Goal: Information Seeking & Learning: Check status

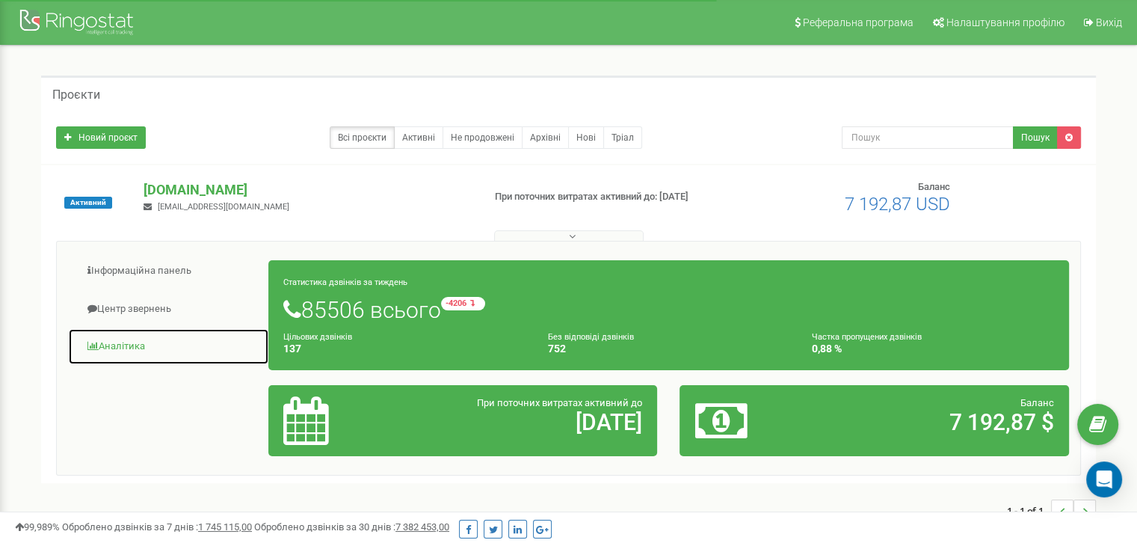
click at [117, 346] on link "Аналiтика" at bounding box center [168, 346] width 201 height 37
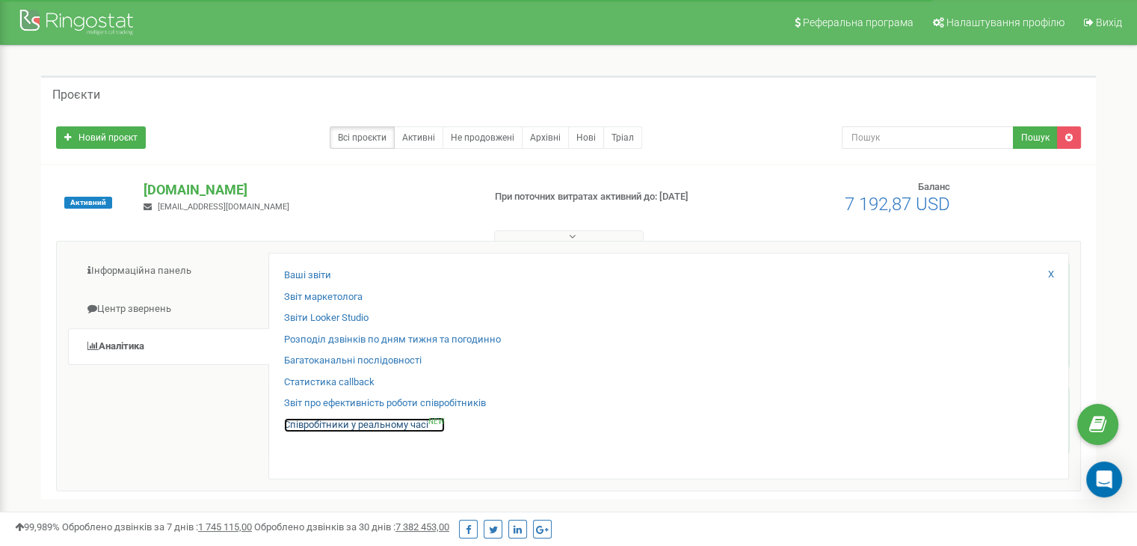
click at [325, 420] on link "Співробітники у реальному часі NEW" at bounding box center [364, 425] width 161 height 14
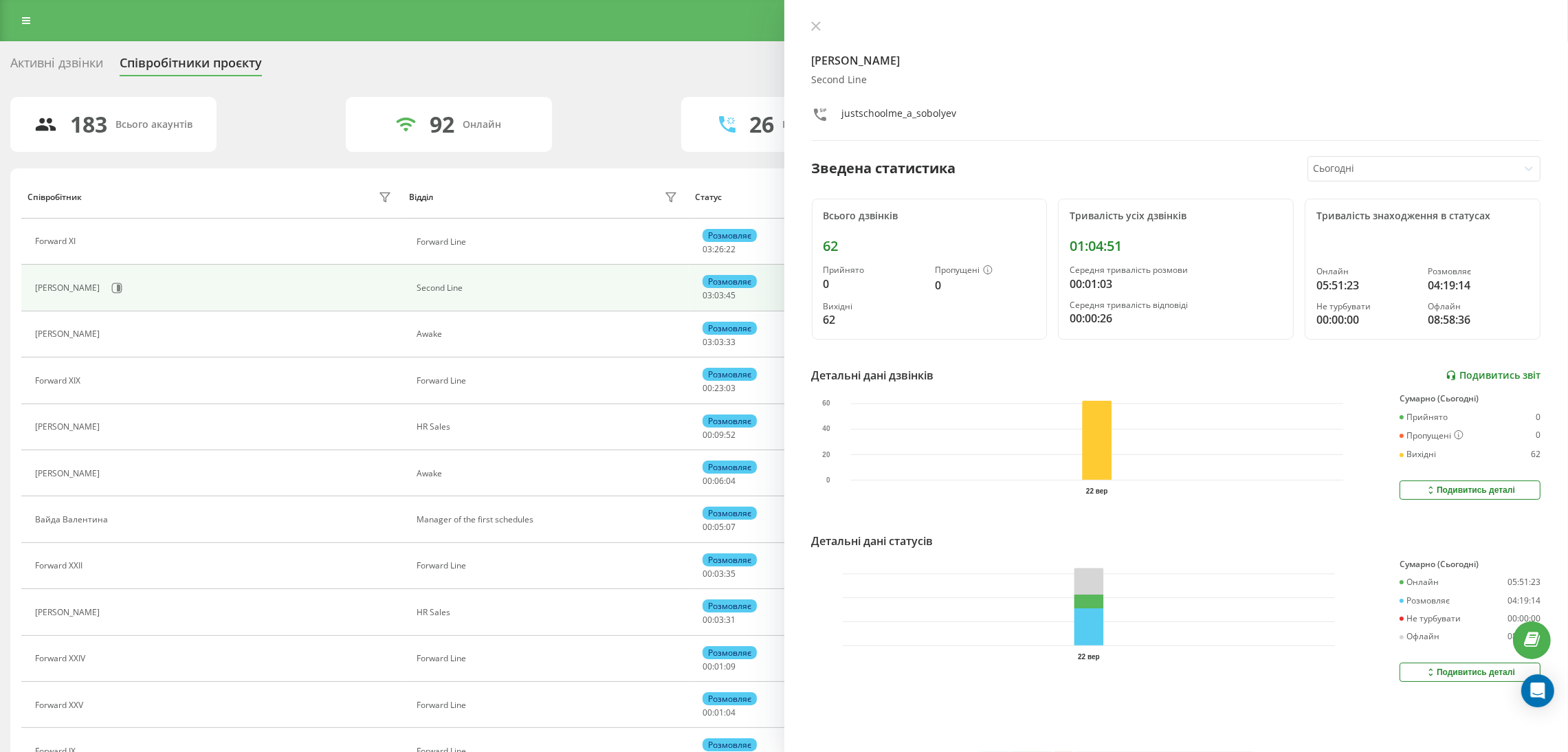
click at [1496, 380] on link "Подивитись звіт" at bounding box center [1493, 375] width 95 height 12
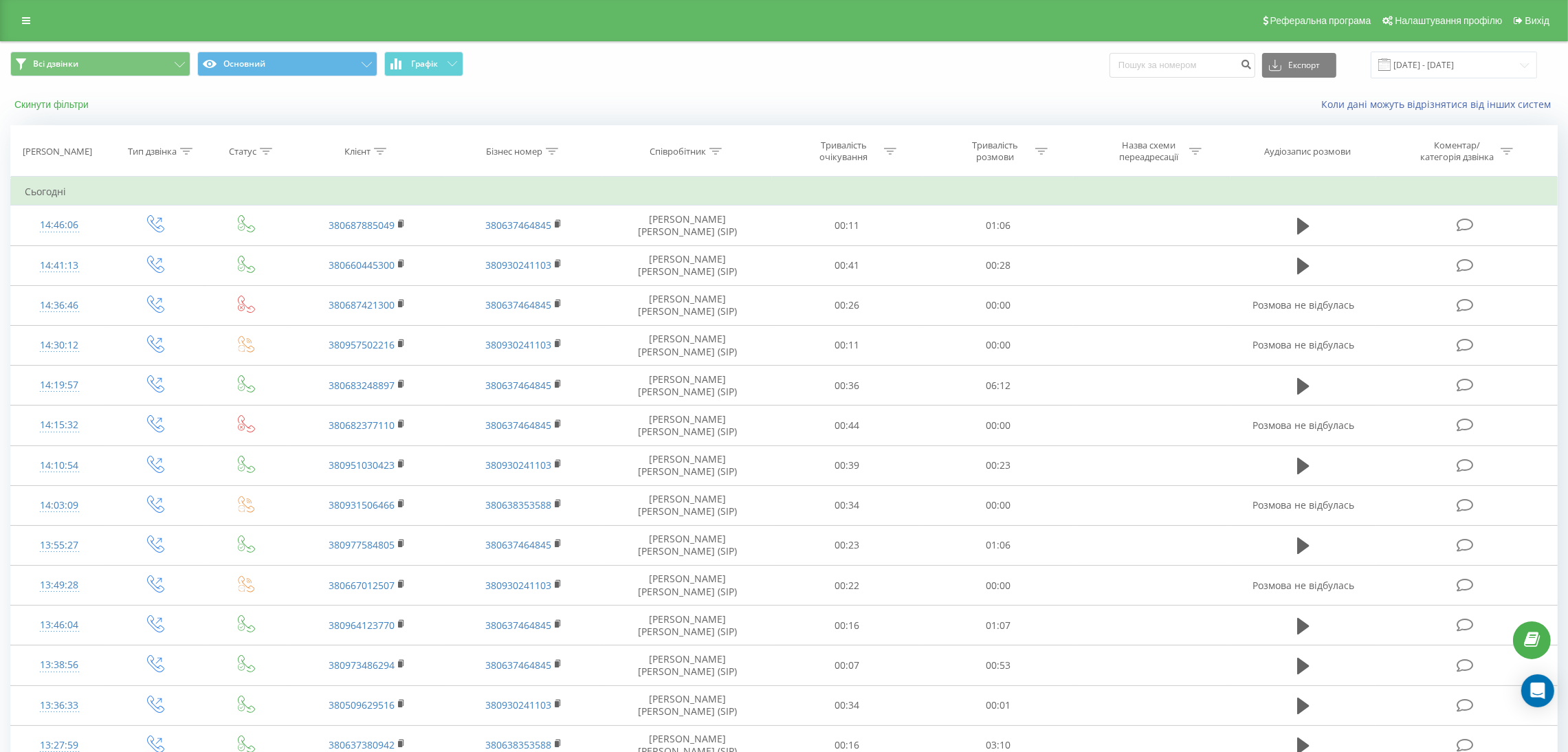
click at [56, 104] on button "Скинути фільтри" at bounding box center [52, 104] width 85 height 12
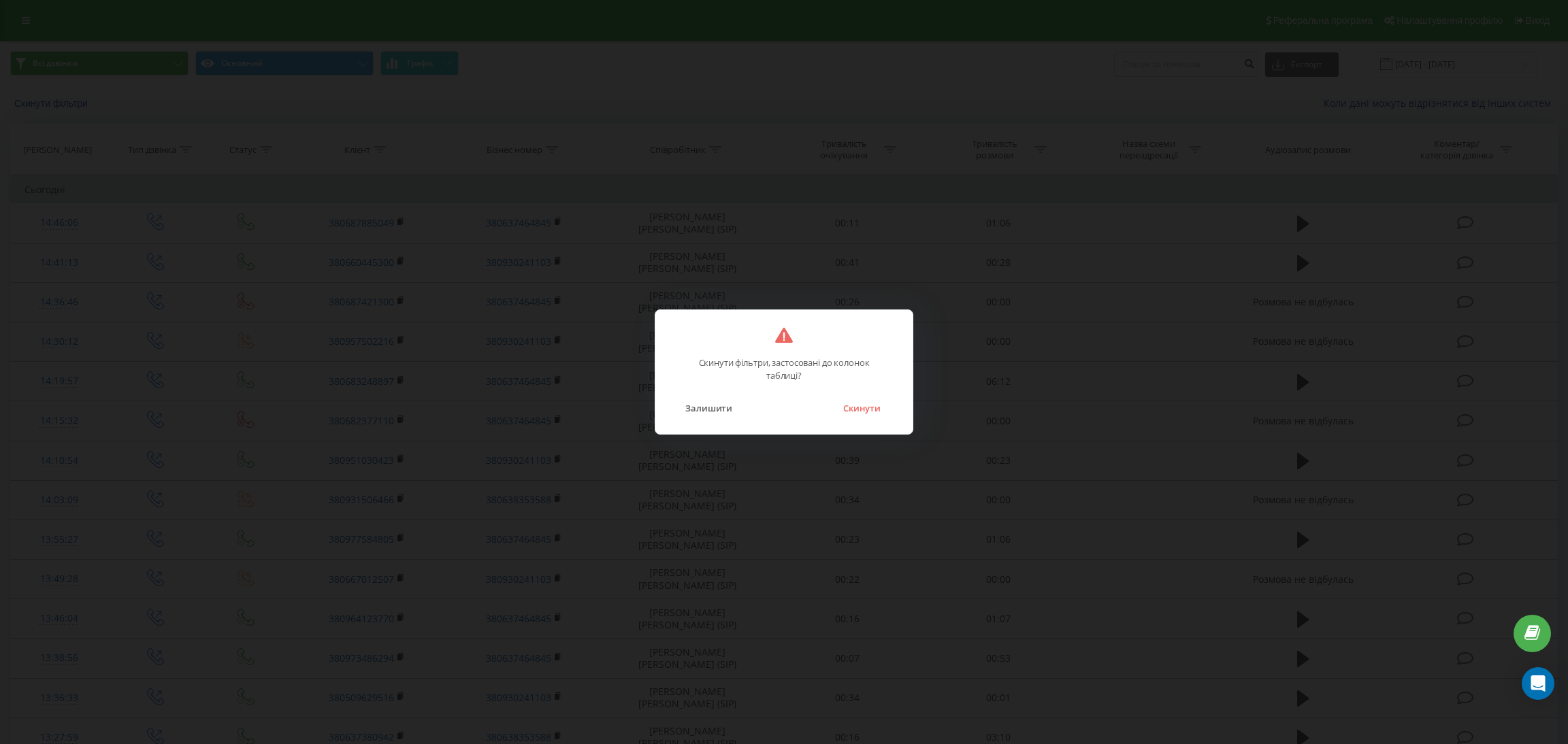
click at [866, 417] on div "Скинути фільтри, застосовані до колонок таблиці? Залишити Скинути" at bounding box center [784, 372] width 258 height 126
click at [871, 408] on button "Скинути" at bounding box center [862, 407] width 51 height 17
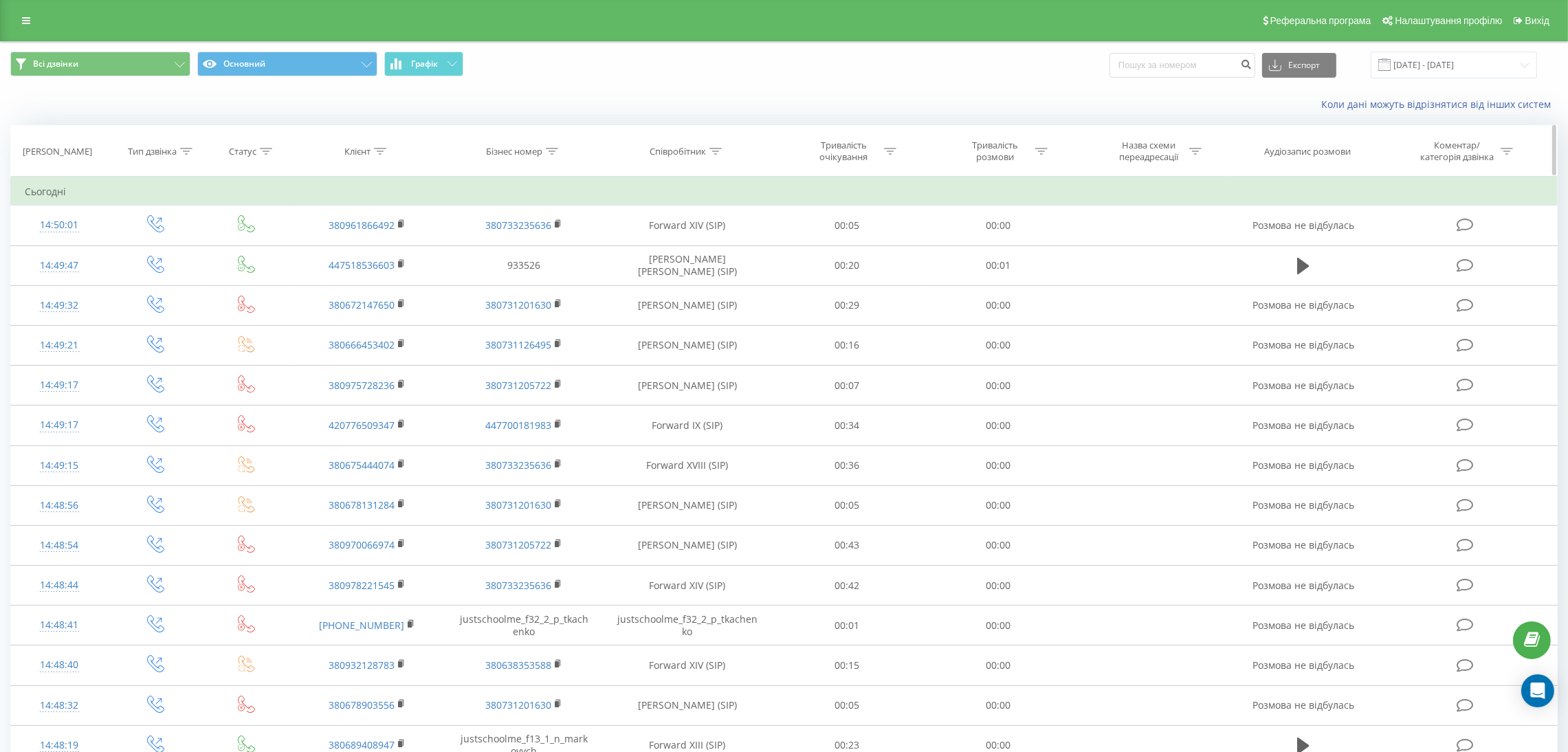
click at [383, 152] on icon at bounding box center [380, 151] width 12 height 6
click at [359, 255] on input "text" at bounding box center [368, 250] width 121 height 24
paste input "380675103922"
type input "380675103922"
click at [399, 282] on span "OK" at bounding box center [396, 276] width 39 height 21
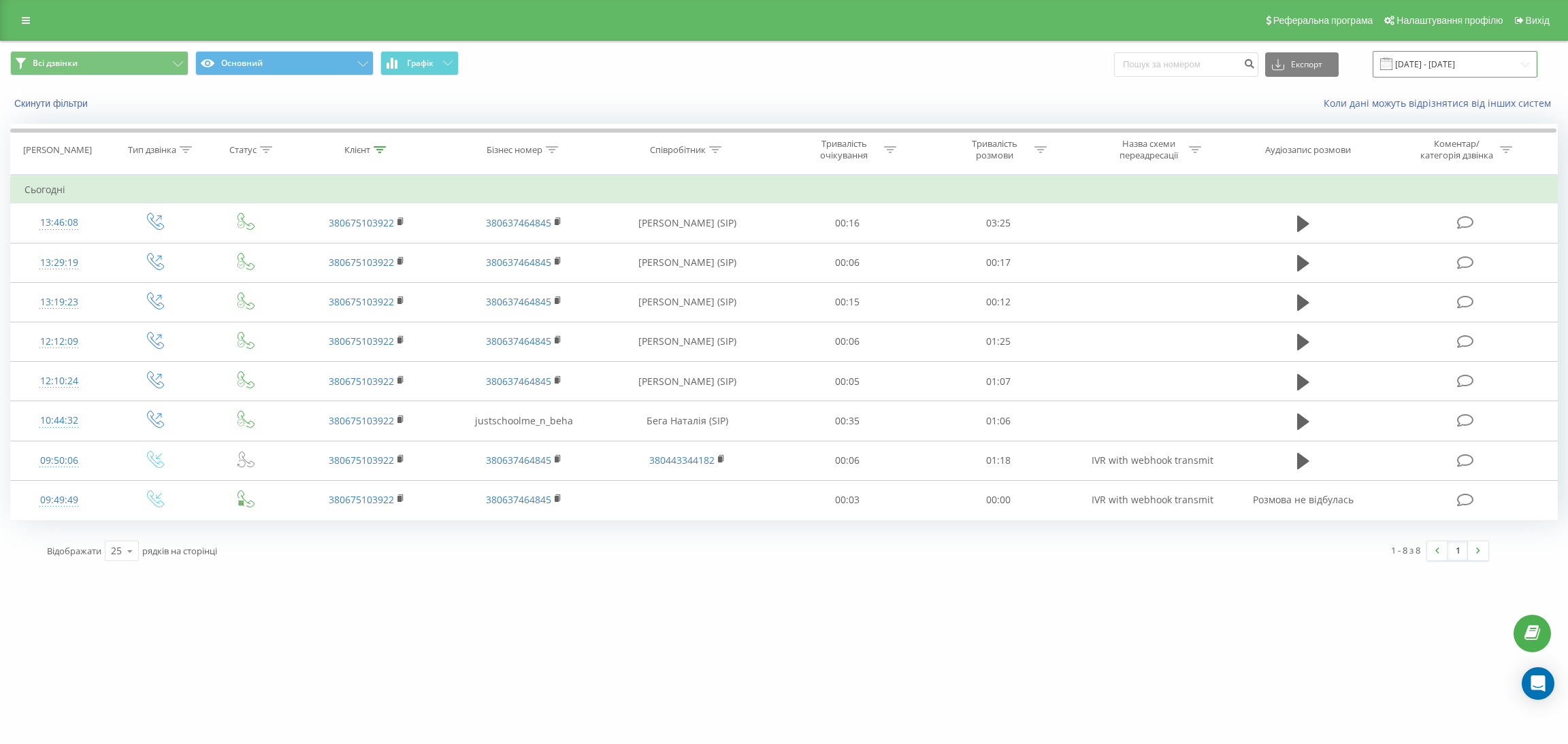
click at [1464, 62] on input "22.09.2025 - 22.09.2025" at bounding box center [1454, 64] width 165 height 26
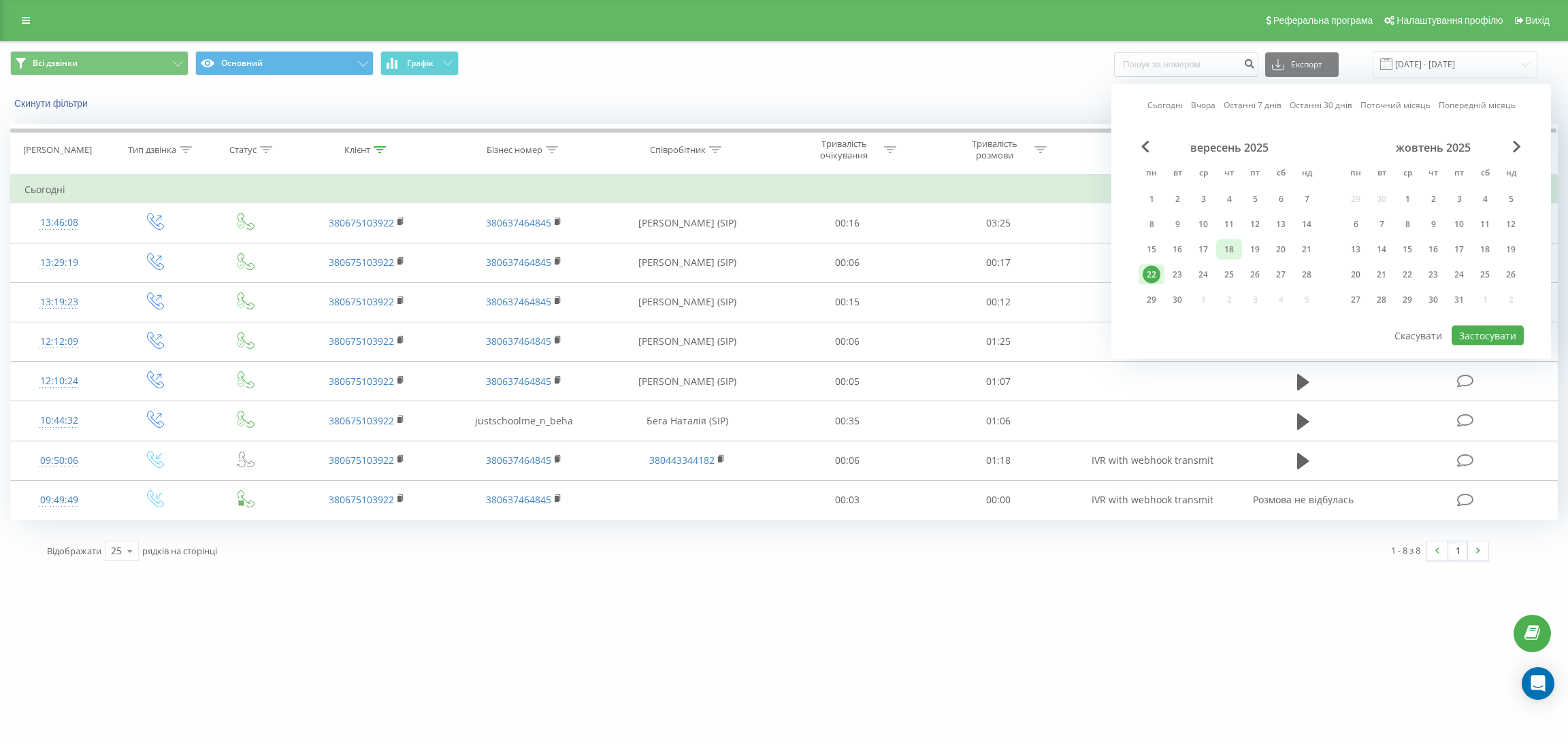
click at [1235, 246] on div "18" at bounding box center [1229, 249] width 17 height 17
click at [1143, 266] on div "22" at bounding box center [1151, 274] width 17 height 17
click at [1482, 331] on button "Застосувати" at bounding box center [1487, 336] width 72 height 20
type input "18.09.2025 - 22.09.2025"
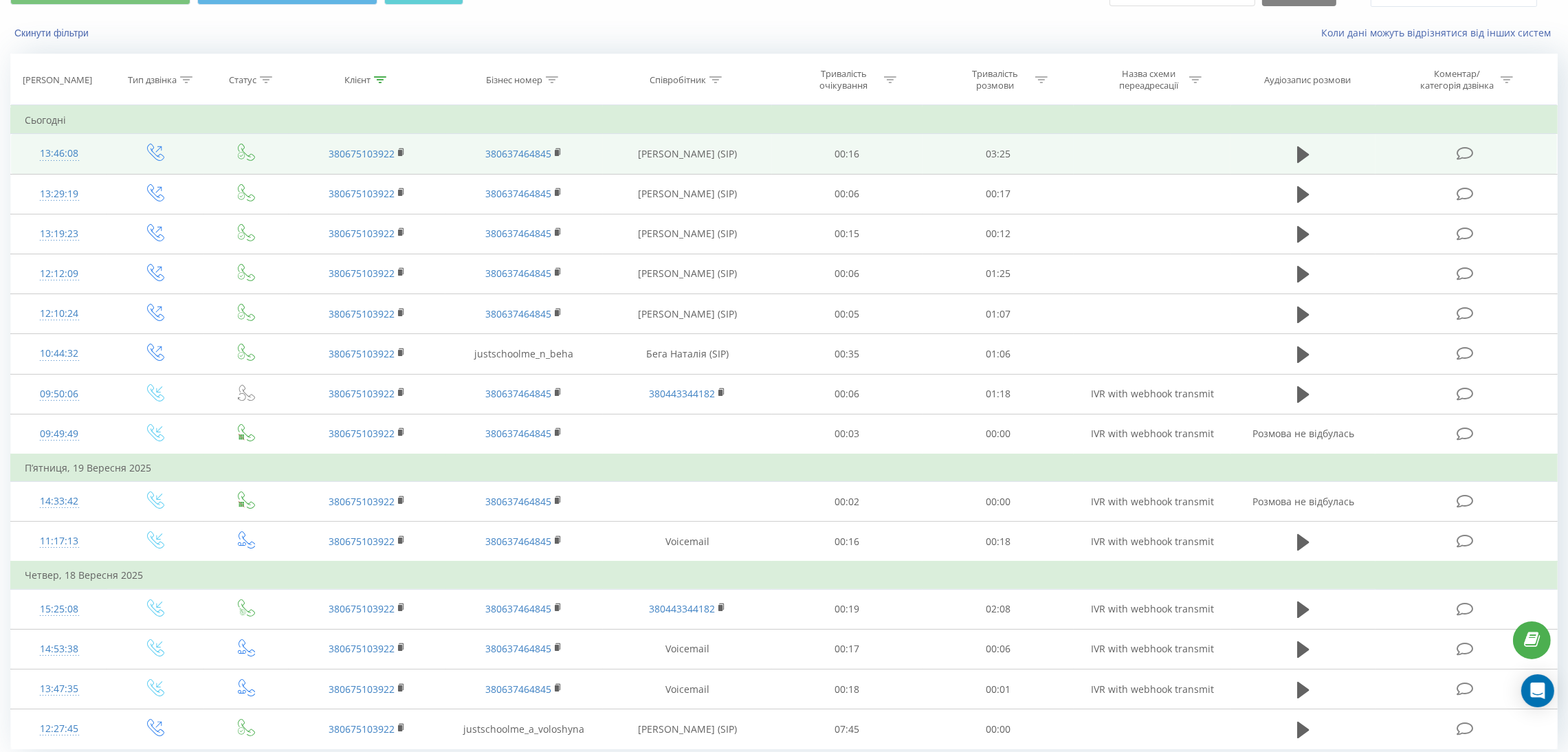
scroll to position [121, 0]
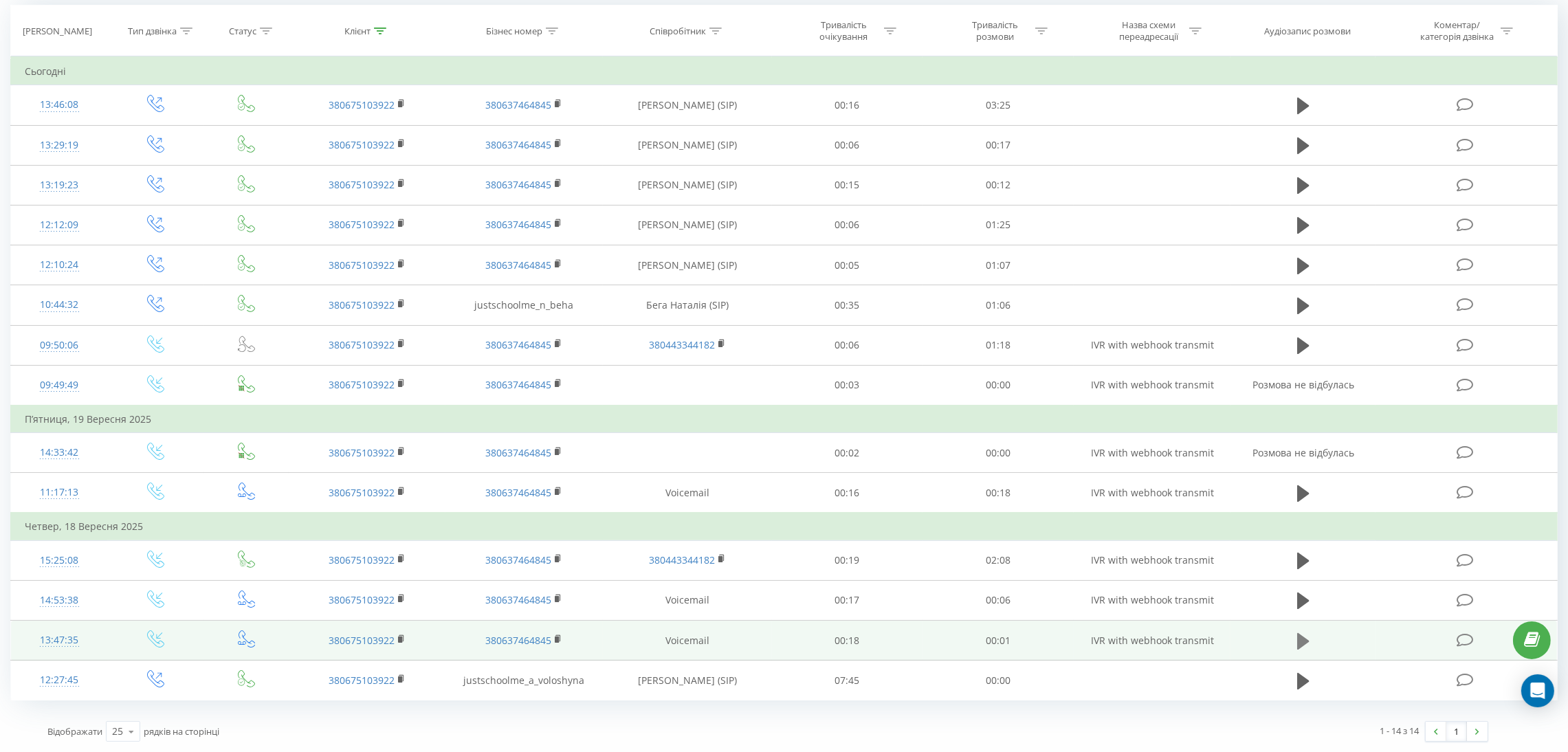
click at [1308, 641] on icon at bounding box center [1302, 641] width 12 height 17
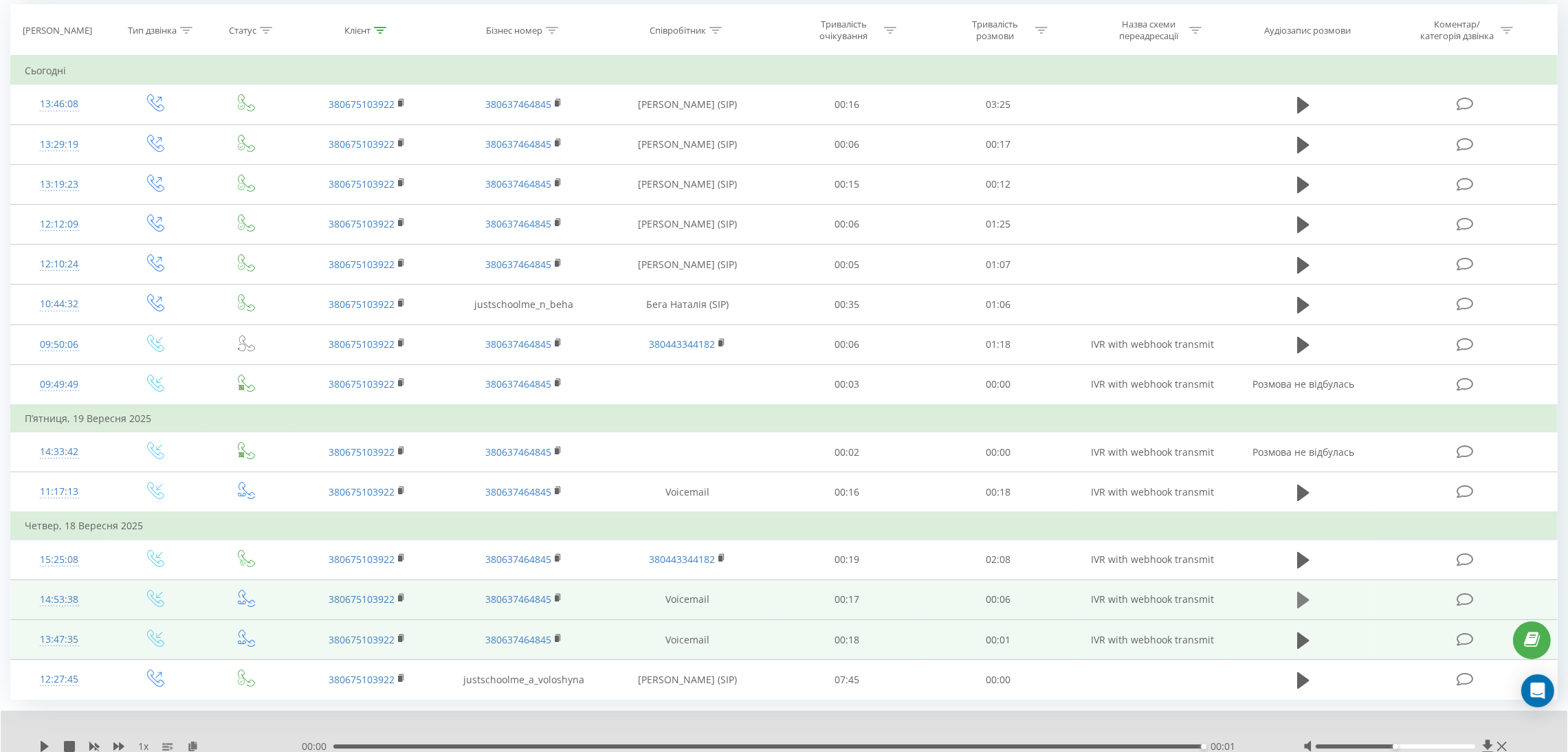
click at [1304, 601] on icon at bounding box center [1302, 600] width 12 height 17
click at [1304, 601] on icon at bounding box center [1302, 599] width 12 height 19
click at [1297, 610] on icon at bounding box center [1302, 599] width 12 height 19
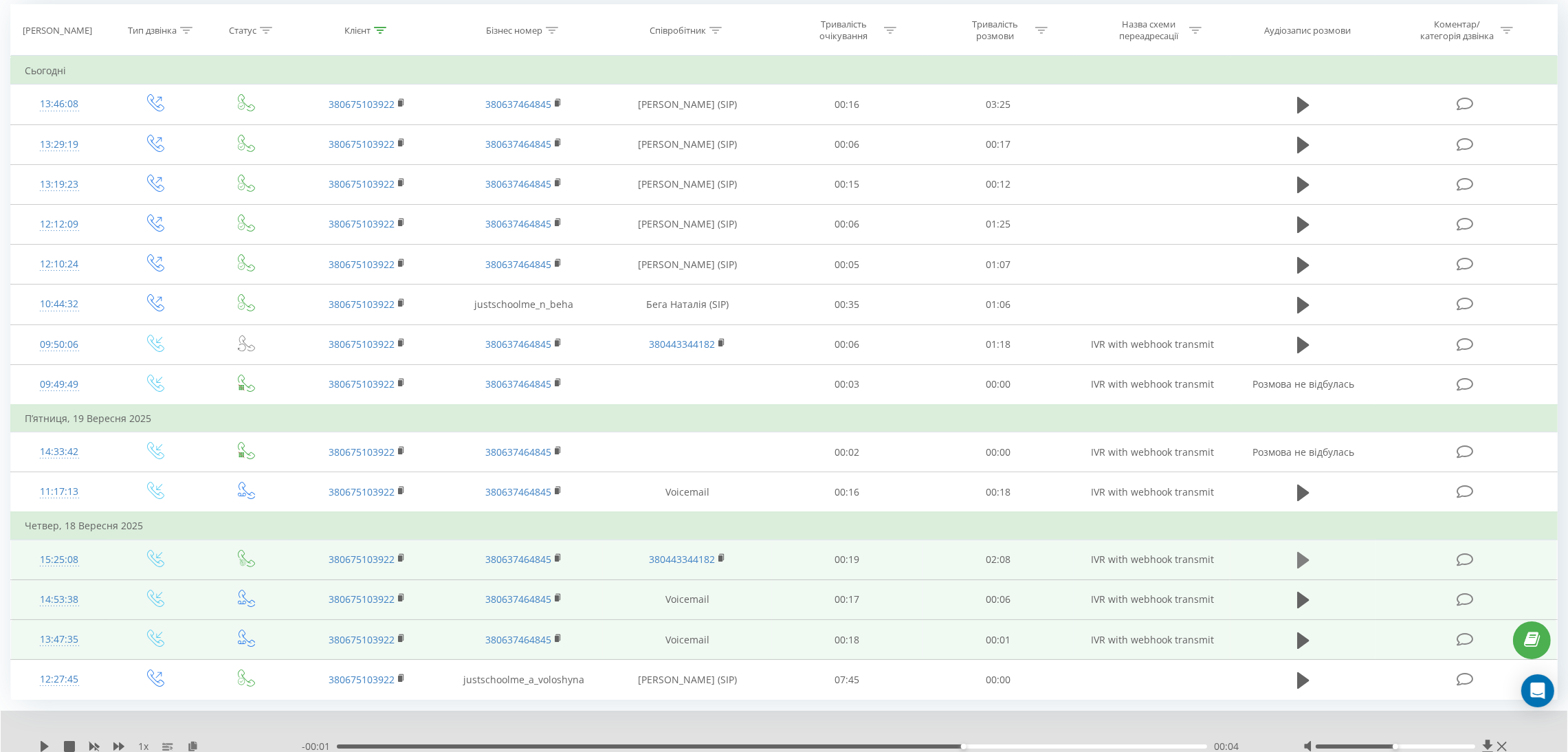
click at [1296, 565] on button at bounding box center [1303, 560] width 20 height 20
click at [566, 746] on div "00:02" at bounding box center [771, 746] width 870 height 4
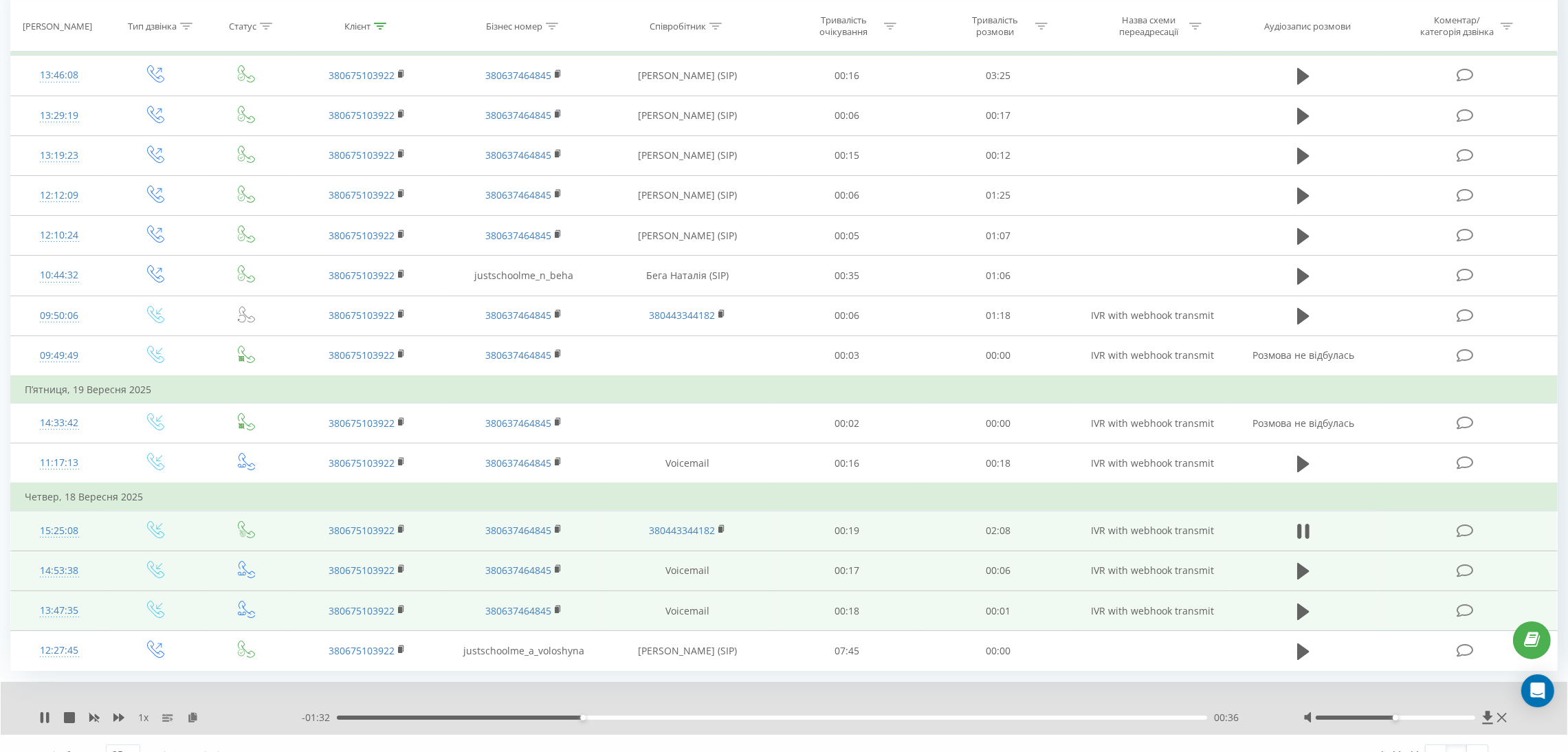
scroll to position [174, 0]
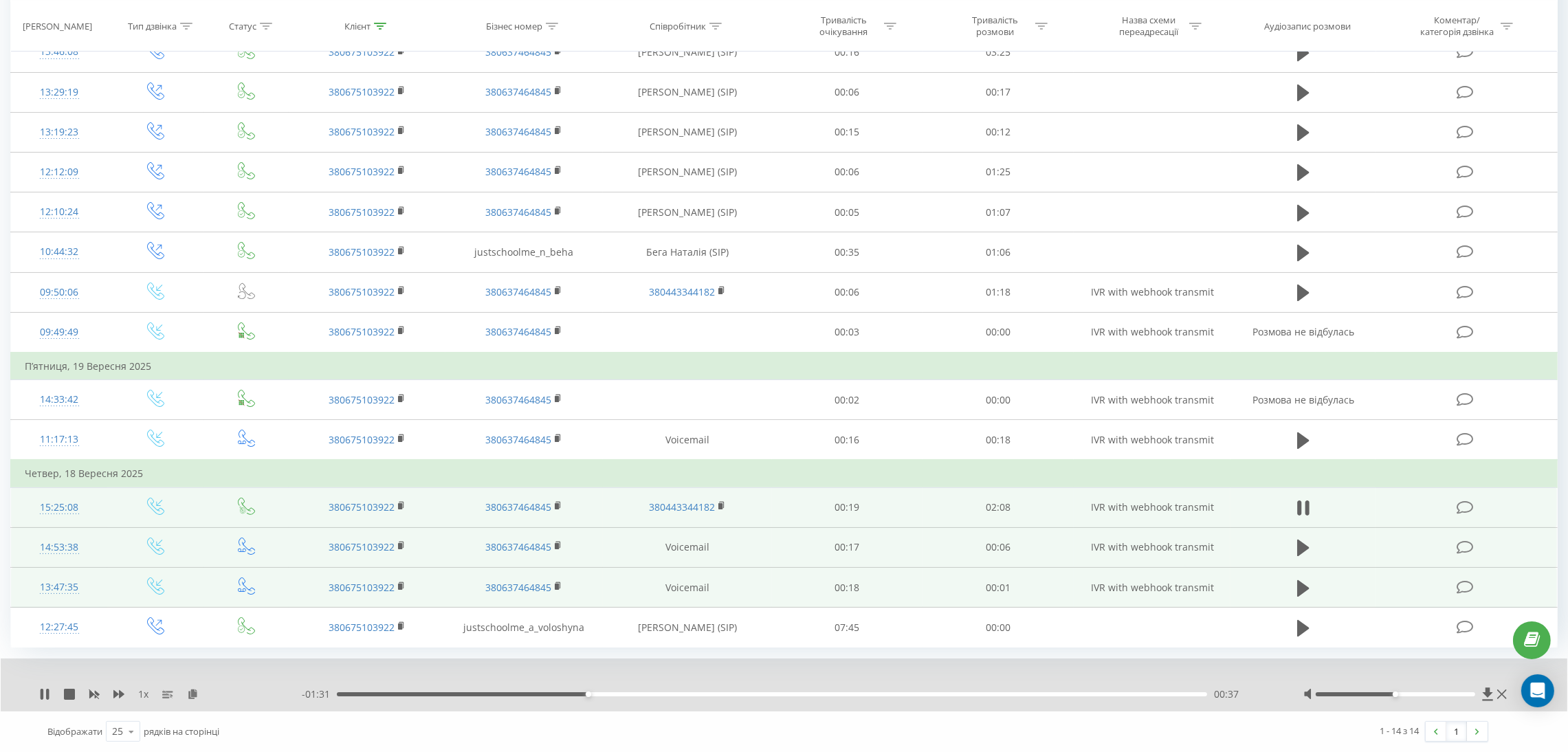
click at [709, 695] on div "00:37" at bounding box center [771, 694] width 870 height 4
drag, startPoint x: 737, startPoint y: 694, endPoint x: 759, endPoint y: 699, distance: 22.6
click at [739, 695] on div "00:55" at bounding box center [771, 694] width 870 height 4
click at [830, 697] on div "01:04" at bounding box center [771, 694] width 870 height 4
click at [904, 697] on div "01:24" at bounding box center [771, 694] width 870 height 4
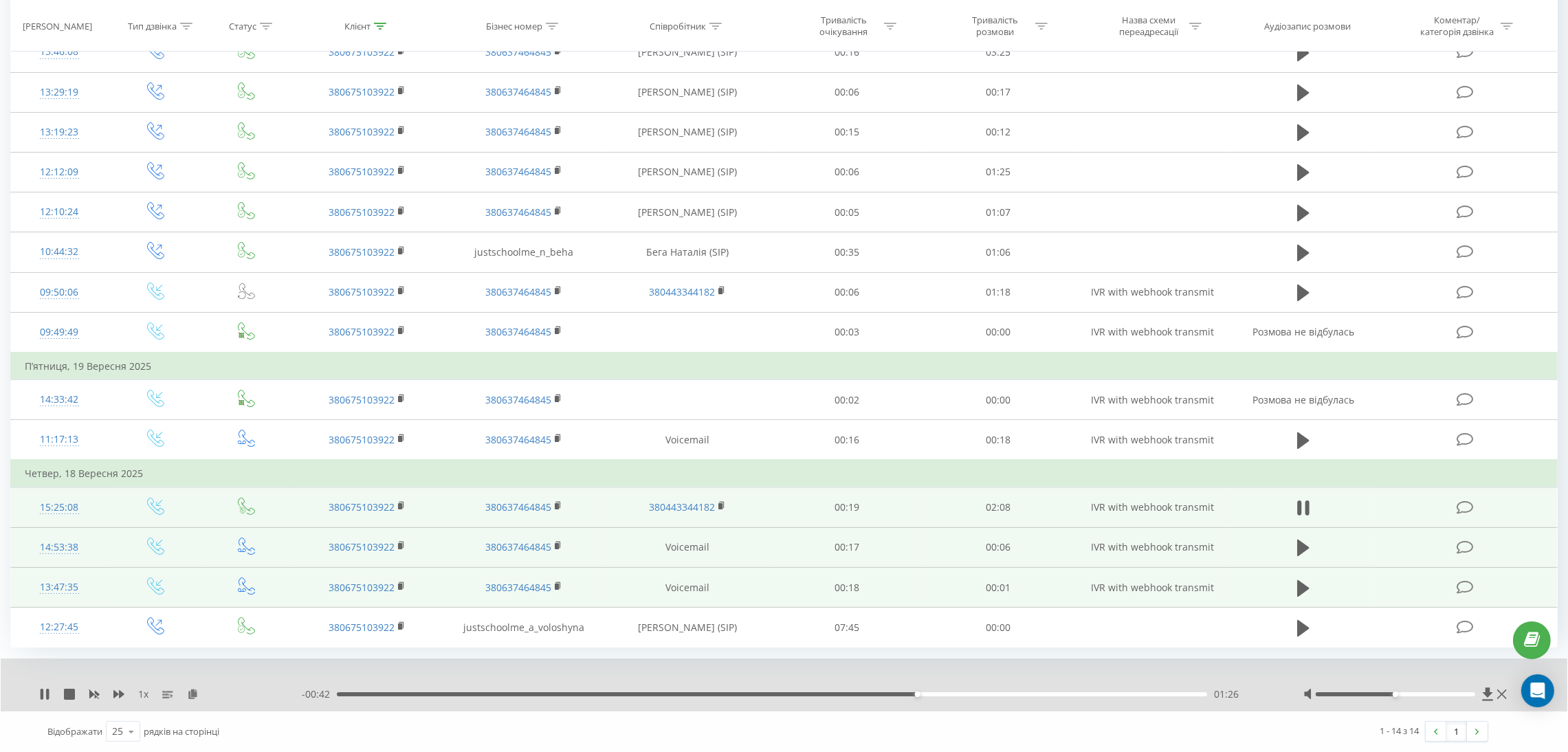
click at [995, 695] on div "01:26" at bounding box center [771, 694] width 870 height 4
click at [1096, 697] on div "01:52" at bounding box center [771, 694] width 870 height 4
click at [1160, 697] on div "- 00:14 01:54 01:54" at bounding box center [785, 694] width 967 height 14
click at [1156, 693] on div "01:55" at bounding box center [771, 694] width 870 height 4
click at [42, 693] on icon at bounding box center [41, 694] width 3 height 11
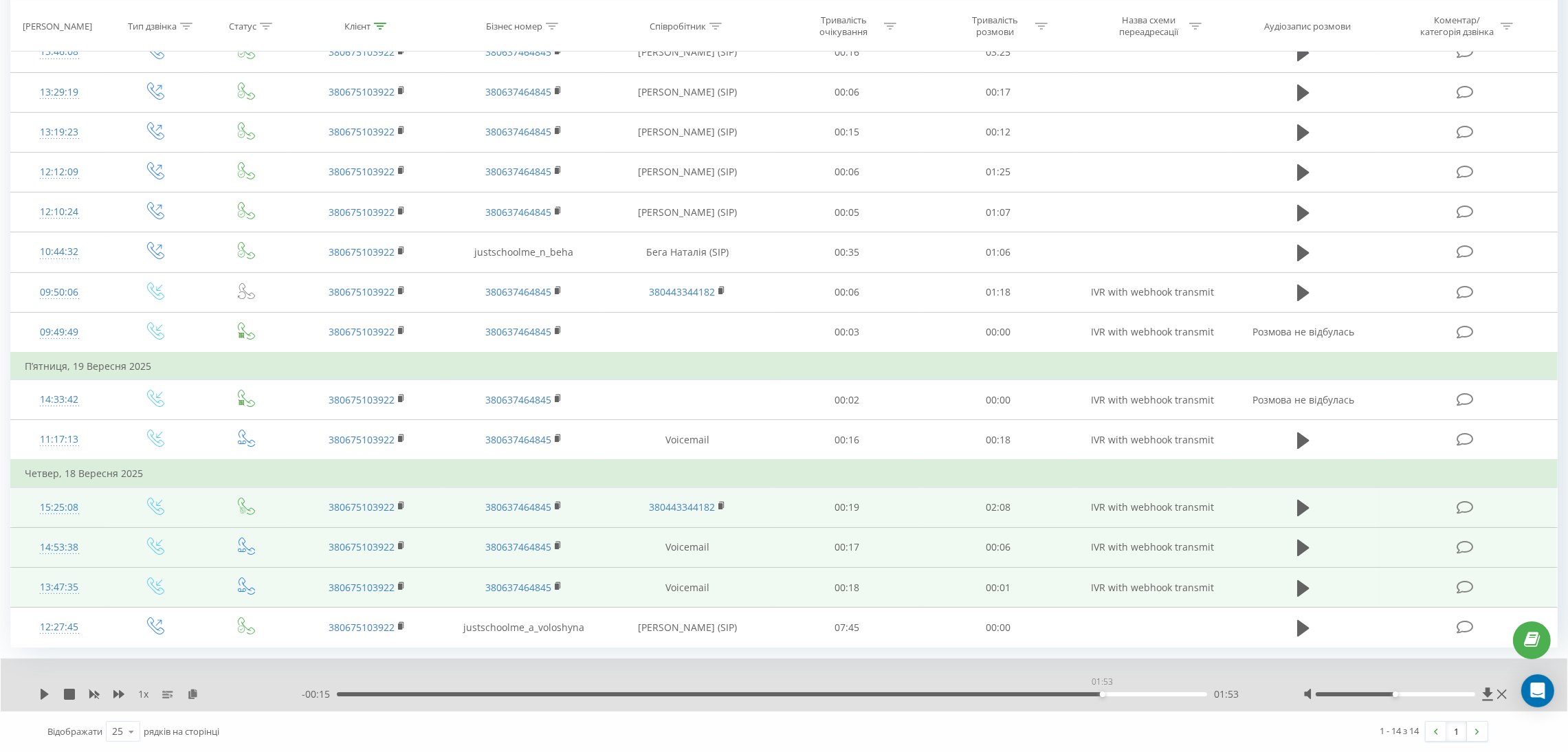
click at [1102, 694] on div "01:53" at bounding box center [771, 694] width 870 height 4
click at [42, 692] on icon at bounding box center [44, 694] width 8 height 11
click at [1050, 698] on div "- 02:08 00:00 00:00" at bounding box center [785, 694] width 967 height 14
click at [1047, 697] on div "- 00:13 01:55 01:55" at bounding box center [785, 694] width 967 height 14
click at [1045, 694] on div "01:44" at bounding box center [771, 694] width 870 height 4
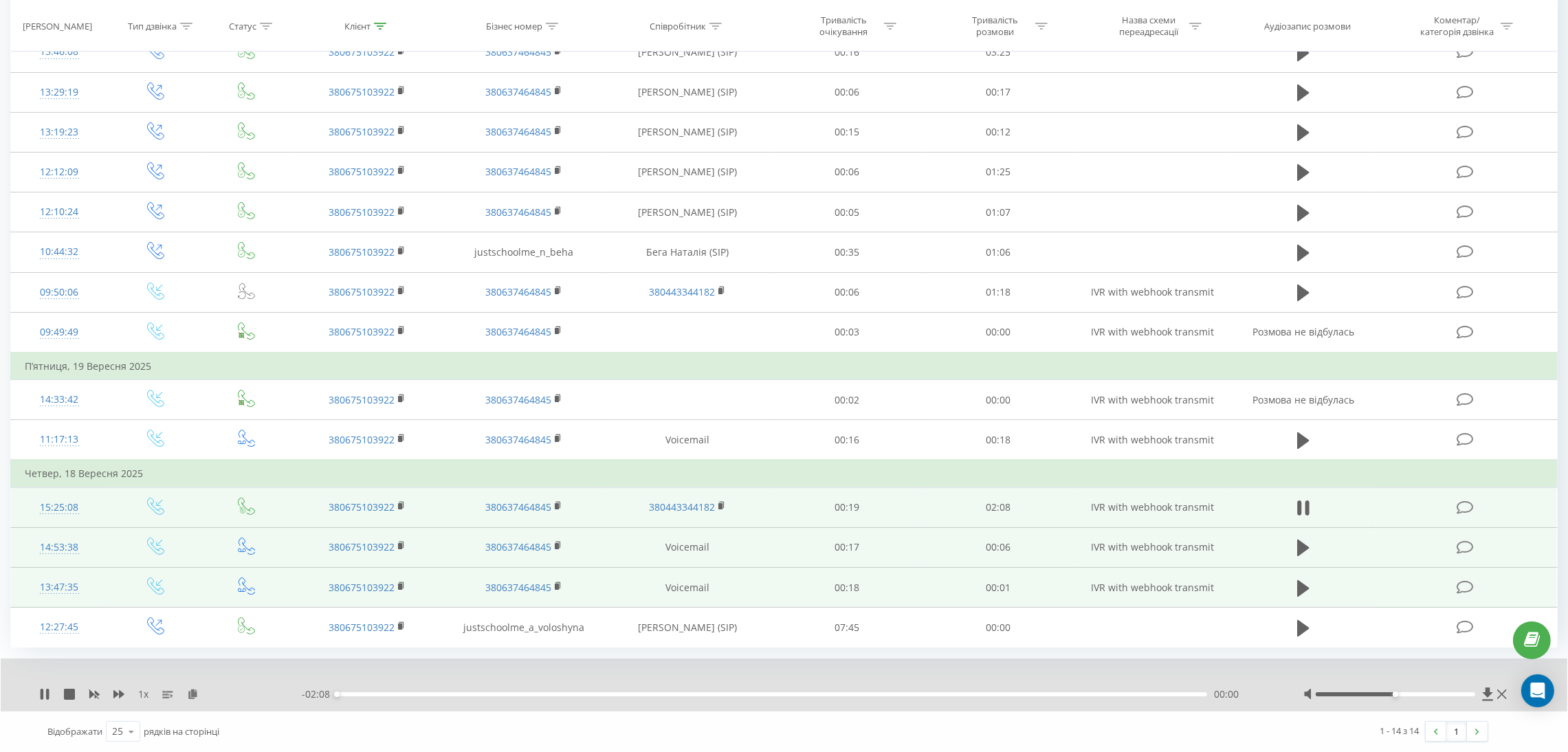
click at [974, 694] on div "00:00" at bounding box center [771, 694] width 870 height 4
click at [858, 694] on div "01:17" at bounding box center [771, 694] width 870 height 4
click at [686, 694] on div "01:20" at bounding box center [771, 694] width 870 height 4
click at [51, 694] on div "1 x" at bounding box center [171, 694] width 263 height 14
click at [42, 689] on icon at bounding box center [45, 694] width 11 height 11
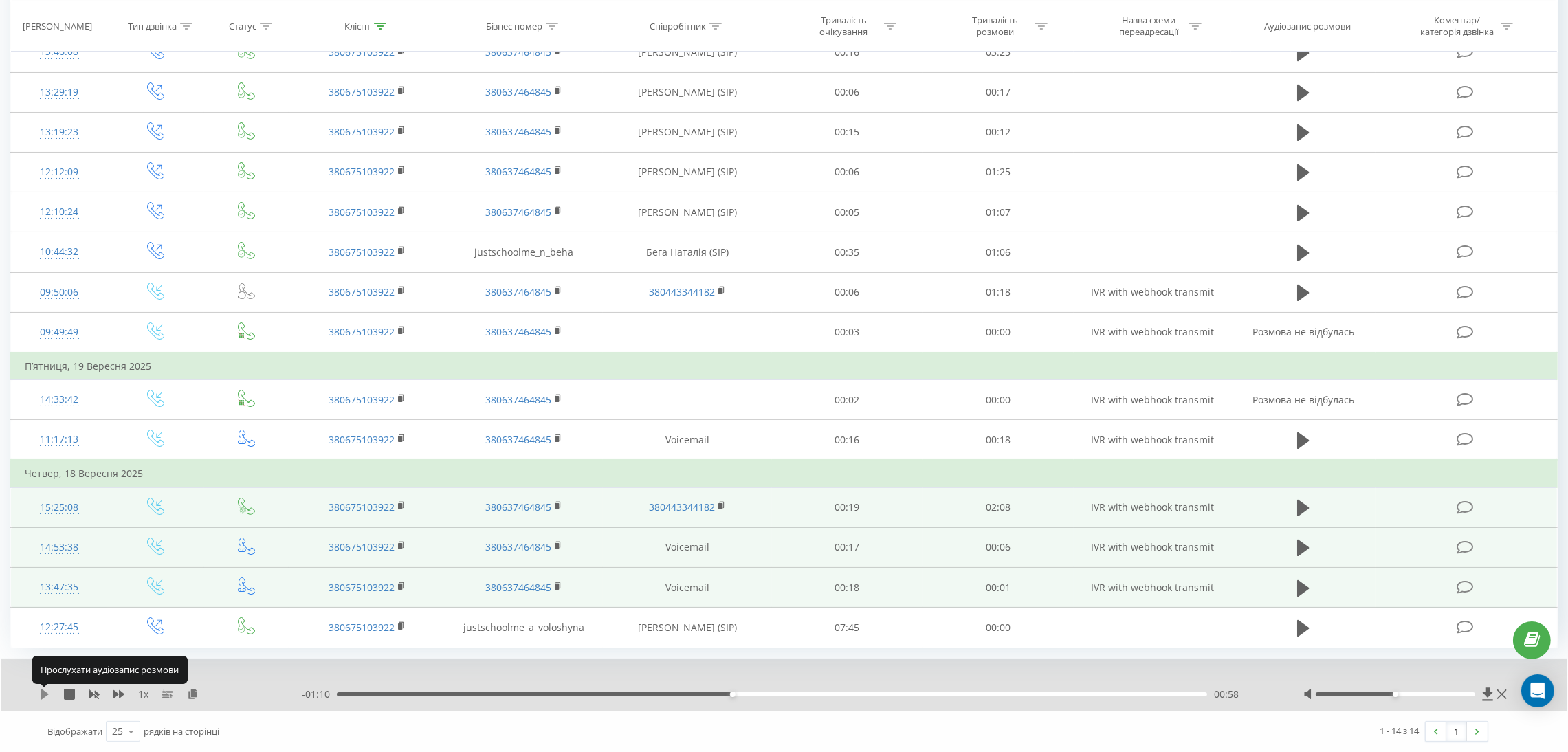
click at [43, 694] on icon at bounding box center [44, 694] width 8 height 11
click at [43, 694] on icon at bounding box center [45, 694] width 11 height 11
click at [43, 694] on icon at bounding box center [44, 694] width 8 height 11
click at [43, 694] on icon at bounding box center [45, 694] width 11 height 11
click at [44, 694] on icon at bounding box center [44, 694] width 8 height 11
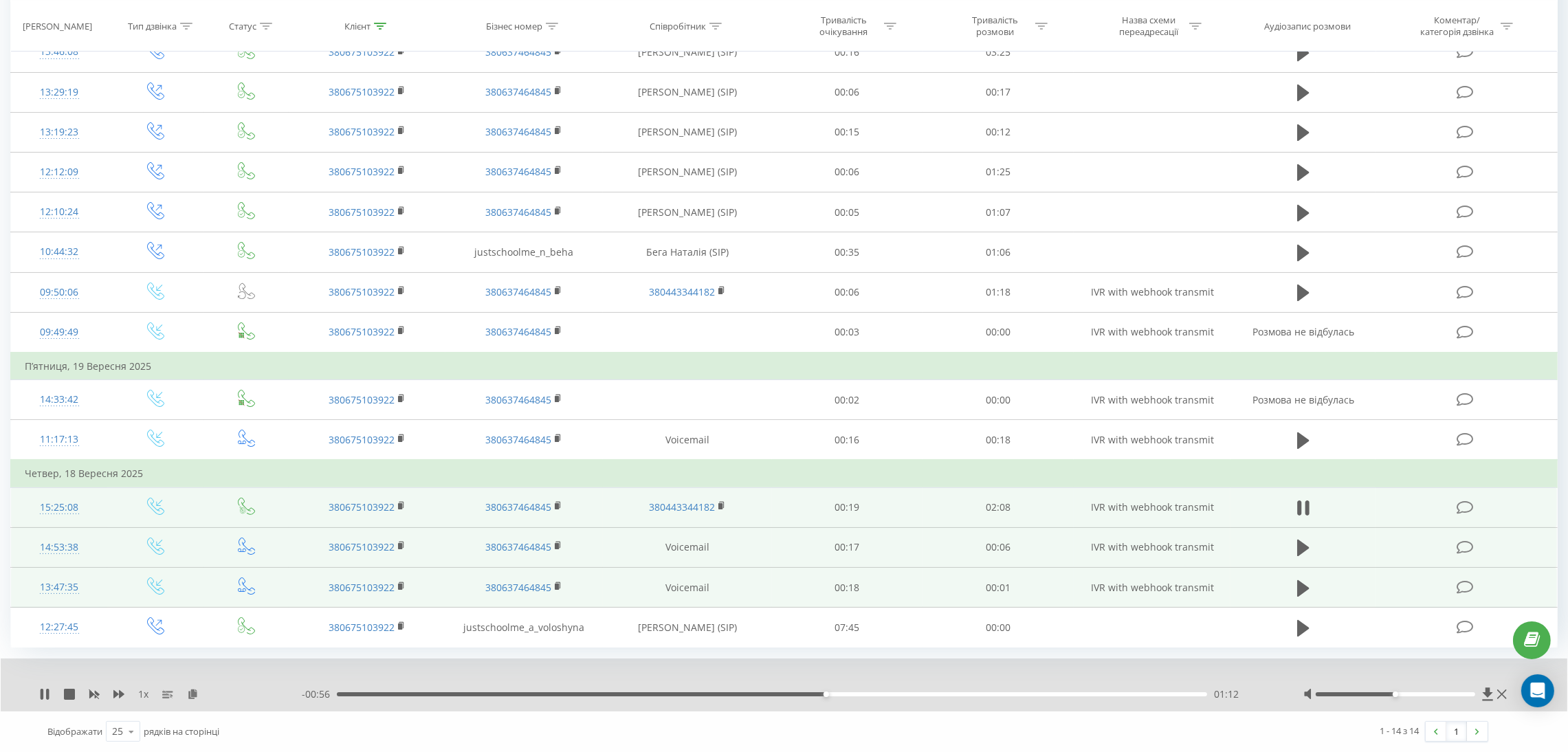
click at [44, 694] on icon at bounding box center [45, 694] width 11 height 11
click at [44, 694] on icon at bounding box center [44, 694] width 8 height 11
click at [44, 694] on icon at bounding box center [45, 694] width 11 height 11
click at [44, 694] on icon at bounding box center [44, 694] width 8 height 11
click at [834, 698] on div "- 00:53 01:15 01:15" at bounding box center [785, 694] width 967 height 14
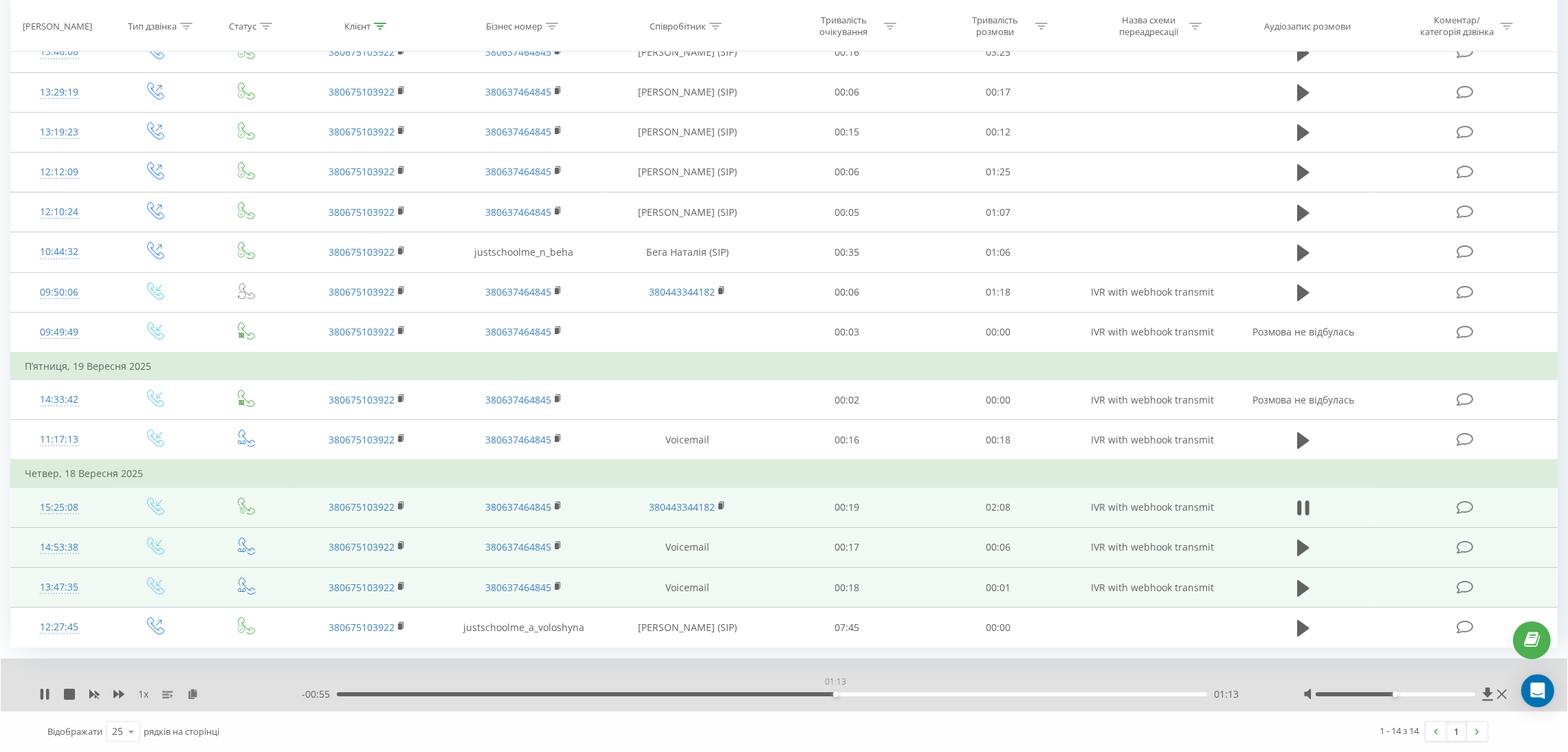
click at [835, 695] on div "01:13" at bounding box center [771, 694] width 870 height 4
drag, startPoint x: 825, startPoint y: 694, endPoint x: 818, endPoint y: 694, distance: 7.0
click at [822, 694] on div "01:12" at bounding box center [771, 694] width 870 height 4
click at [813, 692] on div "01:10" at bounding box center [771, 694] width 870 height 4
click at [812, 692] on div "01:10" at bounding box center [771, 694] width 870 height 4
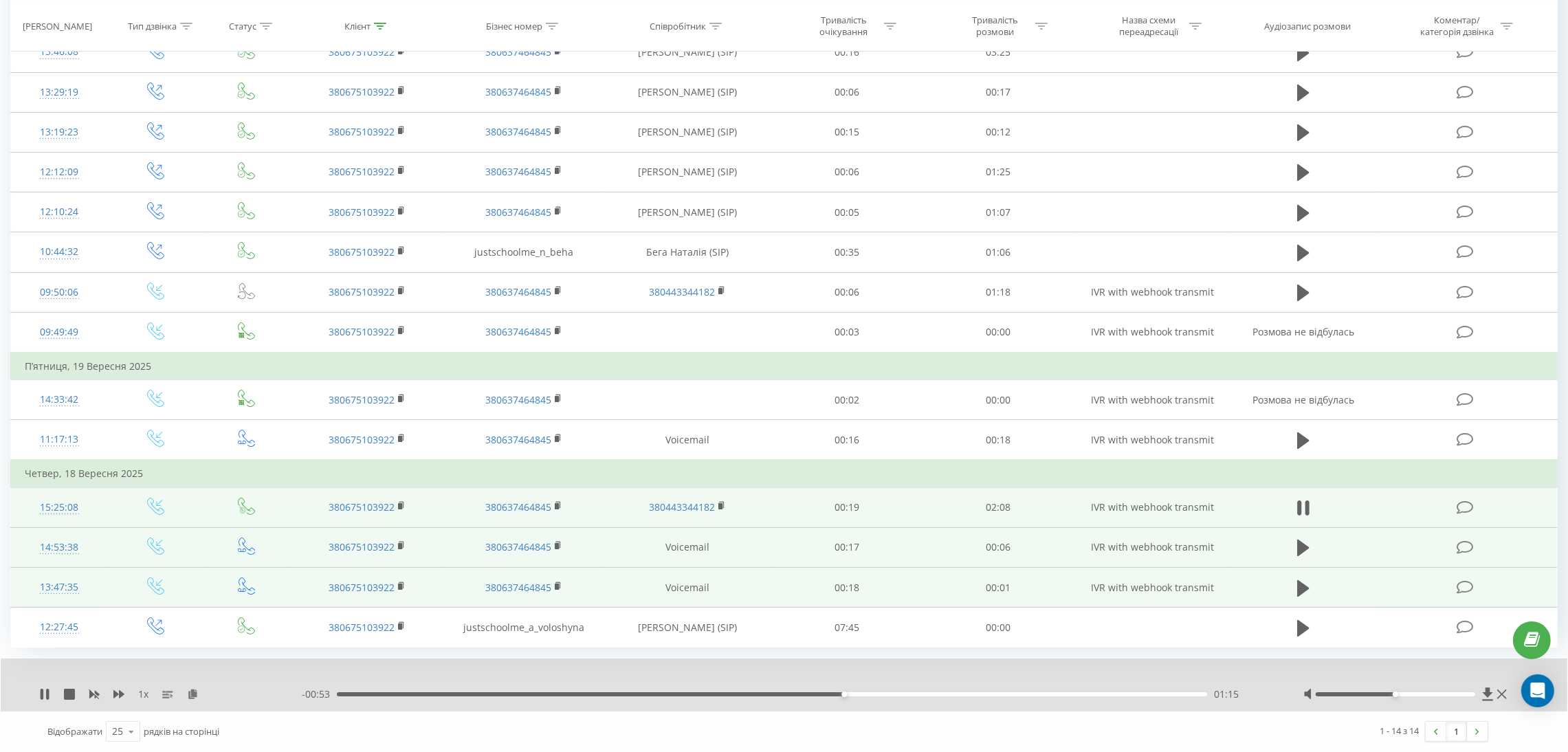
click at [52, 695] on div "1 x" at bounding box center [171, 694] width 263 height 14
click at [51, 697] on div "1 x" at bounding box center [171, 694] width 263 height 14
click at [47, 697] on icon at bounding box center [47, 694] width 3 height 11
click at [190, 697] on icon at bounding box center [192, 693] width 12 height 9
click at [42, 693] on icon at bounding box center [44, 694] width 8 height 11
